Goal: Find specific page/section: Find specific page/section

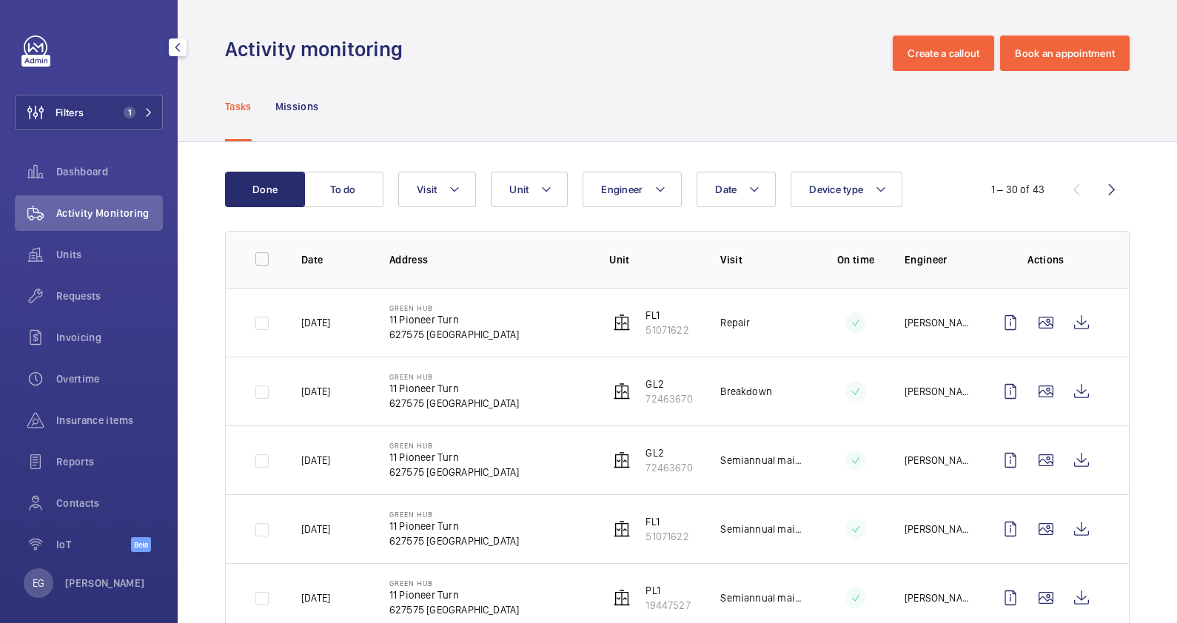
click at [118, 105] on button "Filters 1" at bounding box center [89, 113] width 148 height 36
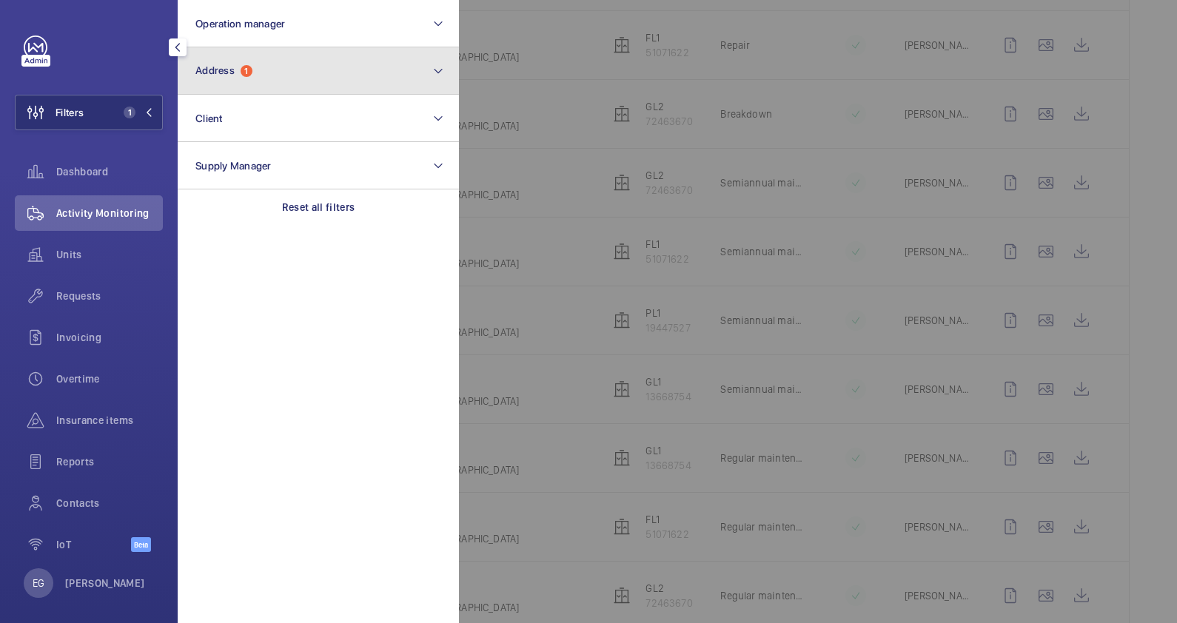
click at [283, 70] on button "Address 1" at bounding box center [318, 70] width 281 height 47
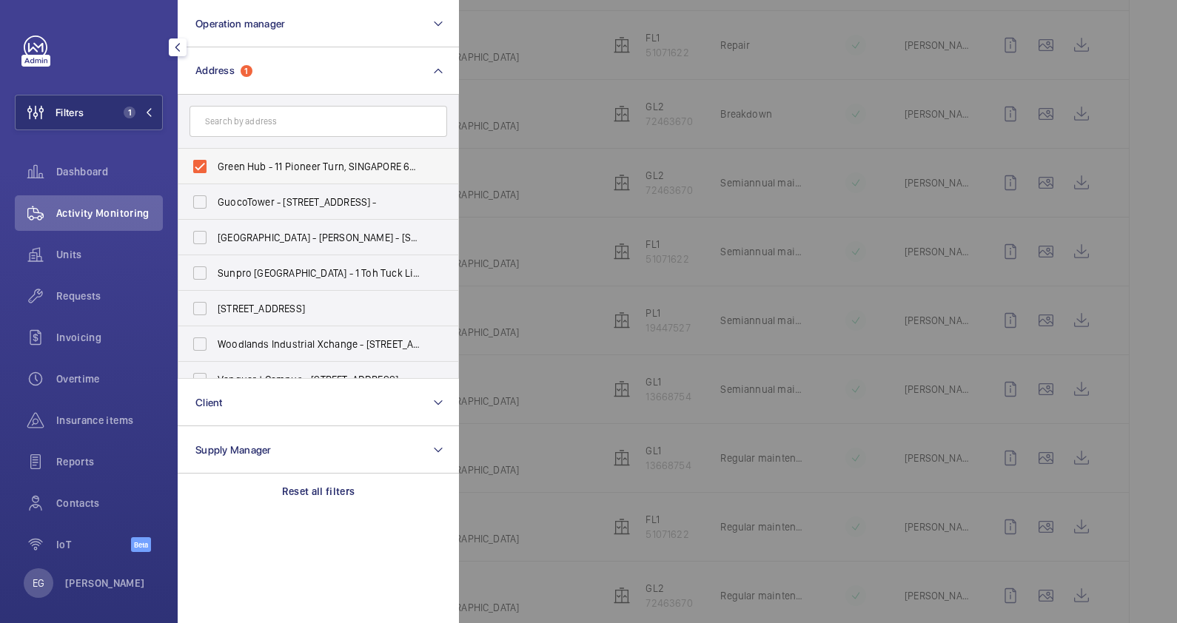
click at [321, 177] on label "Green Hub - 11 Pioneer Turn, SINGAPORE 627575" at bounding box center [307, 167] width 258 height 36
click at [215, 177] on input "Green Hub - 11 Pioneer Turn, SINGAPORE 627575" at bounding box center [200, 167] width 30 height 30
checkbox input "false"
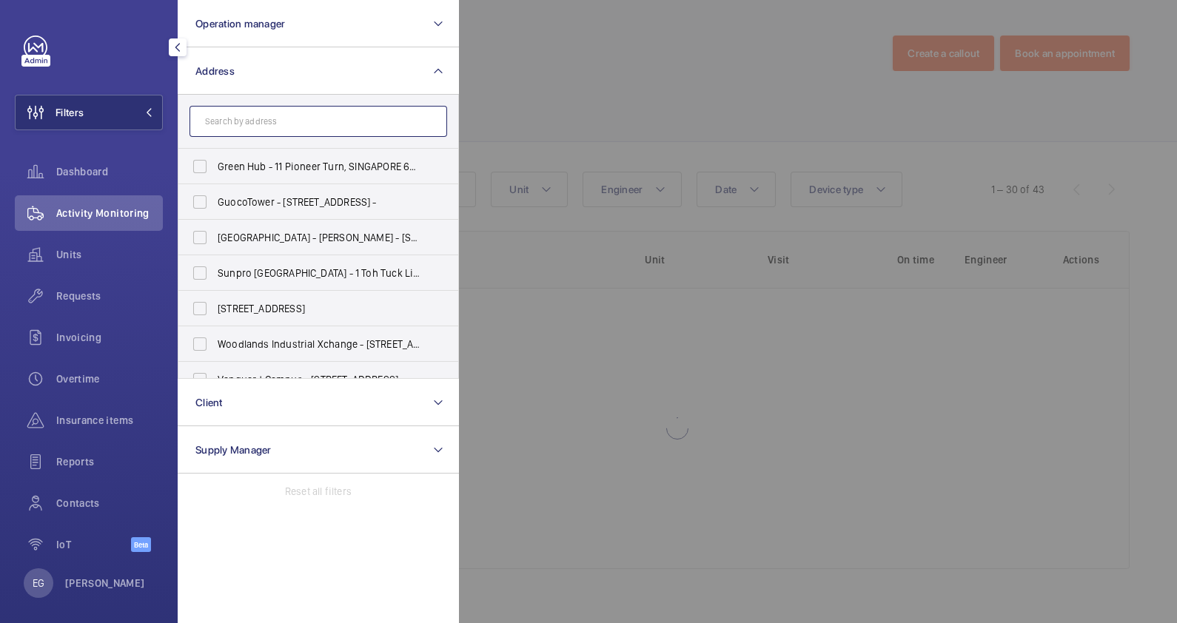
click at [293, 122] on input "text" at bounding box center [318, 121] width 258 height 31
type input "3"
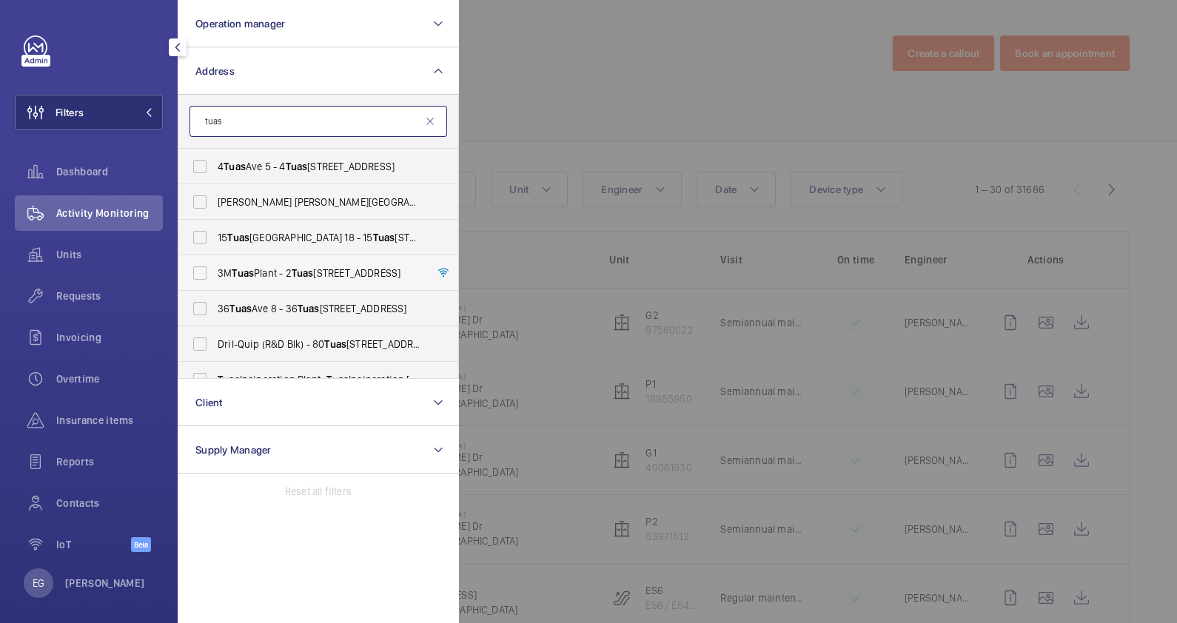
type input "tuas"
click at [312, 277] on span "Tuas" at bounding box center [303, 273] width 22 height 12
click at [215, 277] on input "3M Tuas Plant - [STREET_ADDRESS]" at bounding box center [200, 273] width 30 height 30
checkbox input "true"
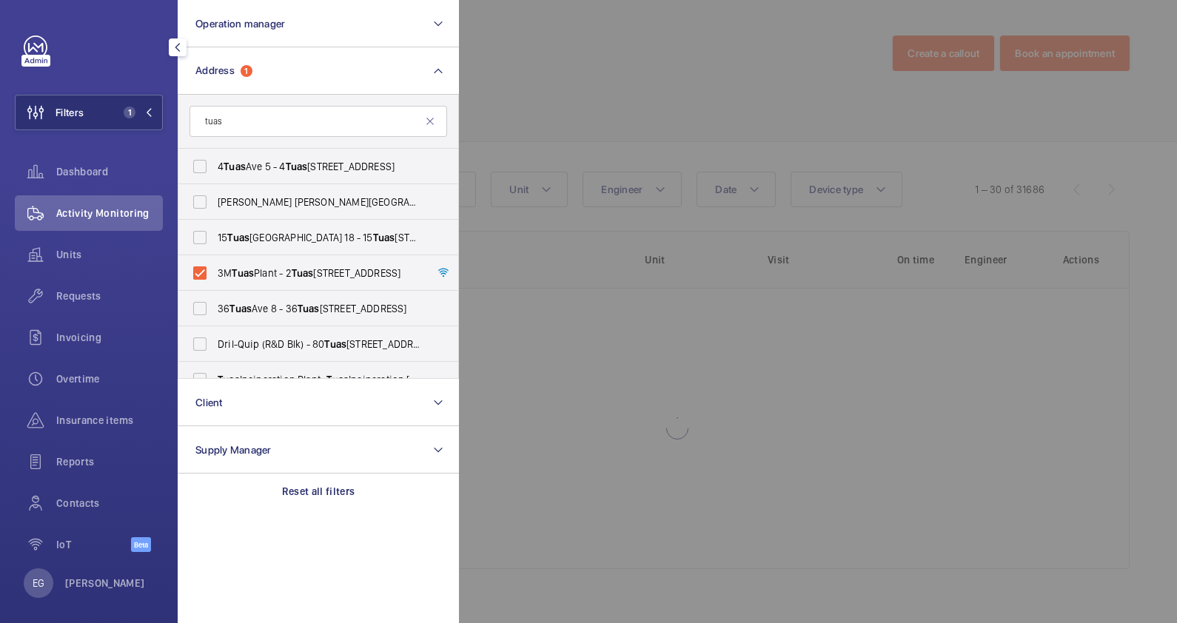
click at [586, 95] on div at bounding box center [1047, 311] width 1177 height 623
